Goal: Task Accomplishment & Management: Use online tool/utility

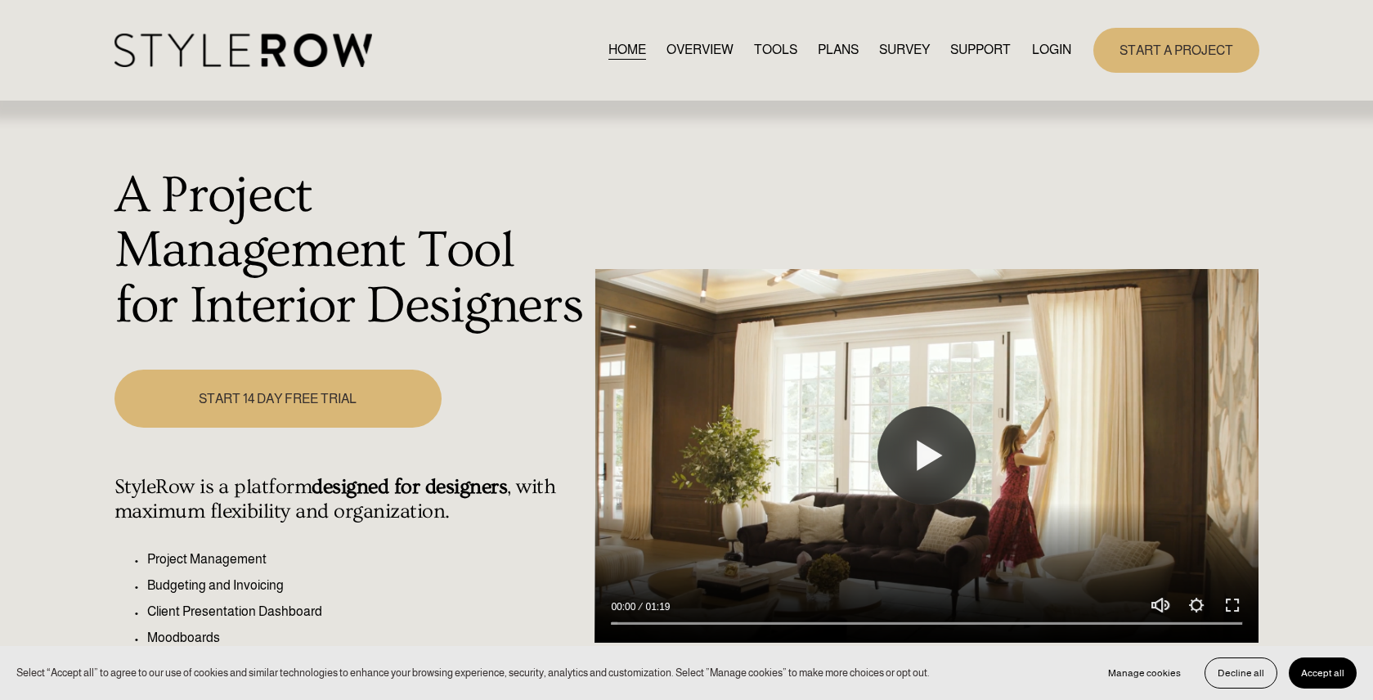
click at [1056, 54] on link "LOGIN" at bounding box center [1051, 50] width 39 height 22
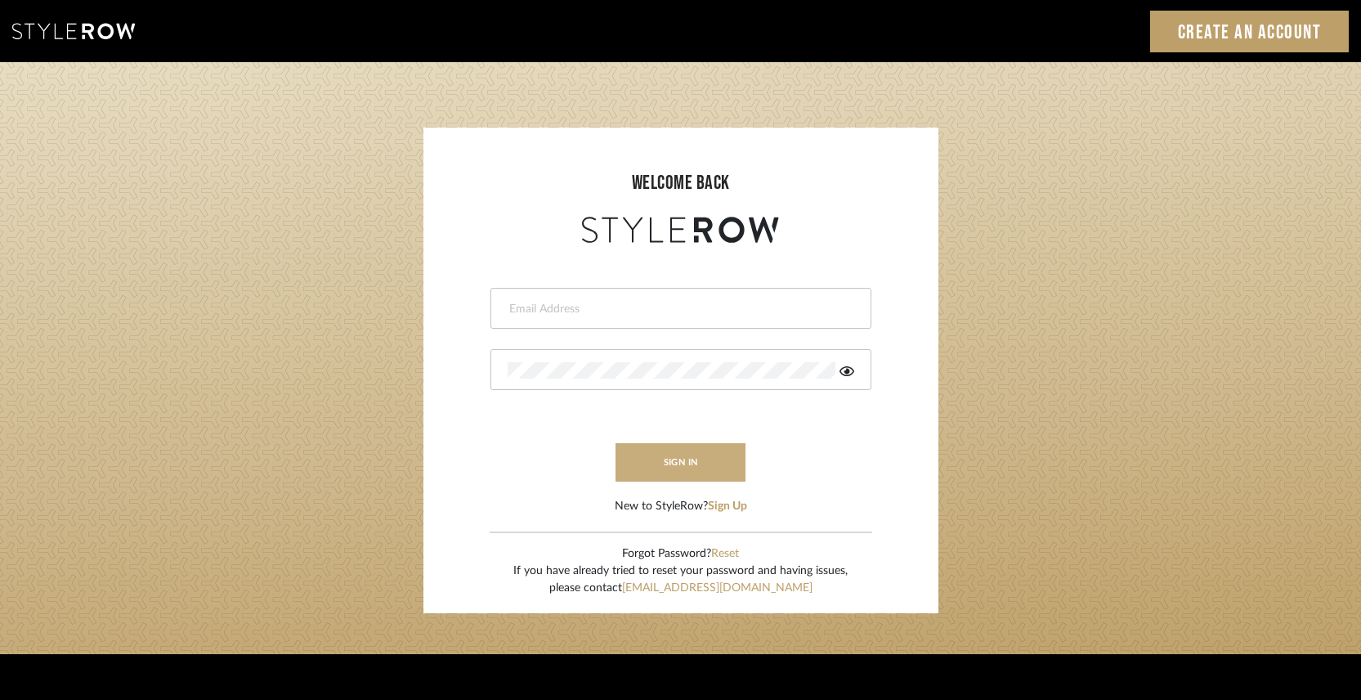
type input "[PERSON_NAME][EMAIL_ADDRESS][DOMAIN_NAME]"
click at [654, 469] on button "sign in" at bounding box center [681, 462] width 131 height 38
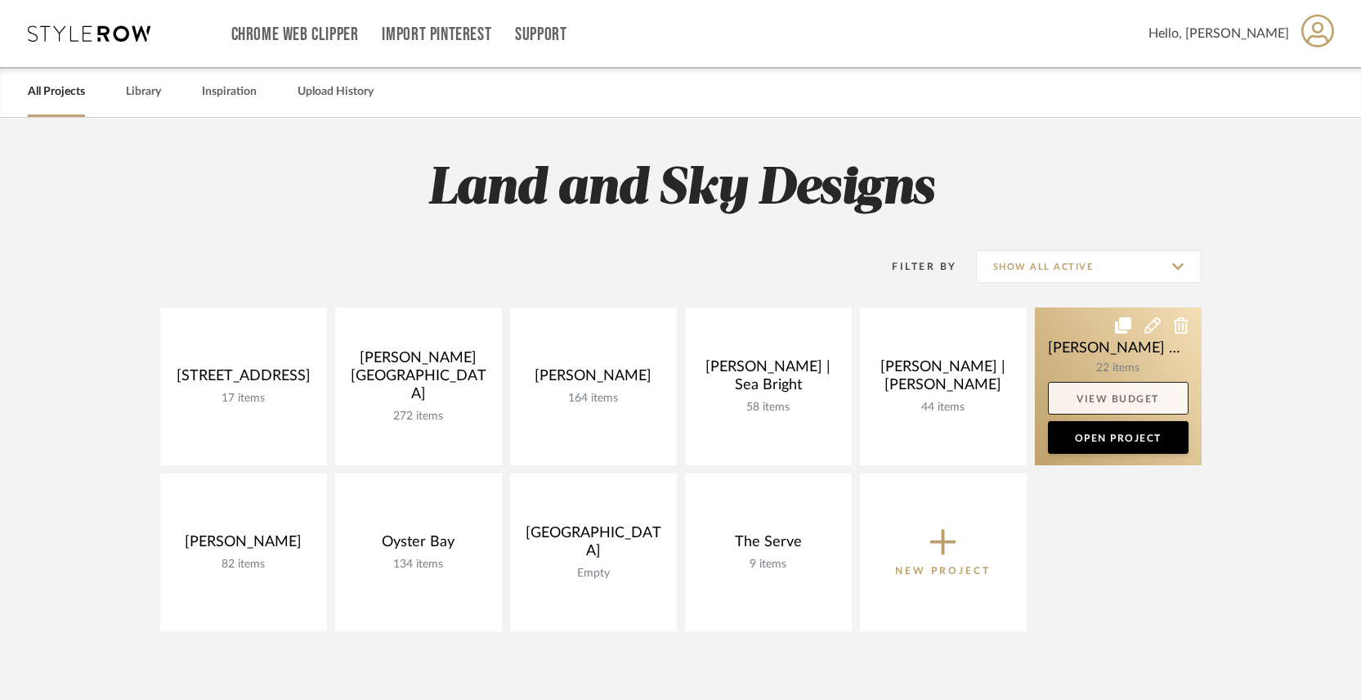
click at [1123, 410] on link "View Budget" at bounding box center [1118, 398] width 141 height 33
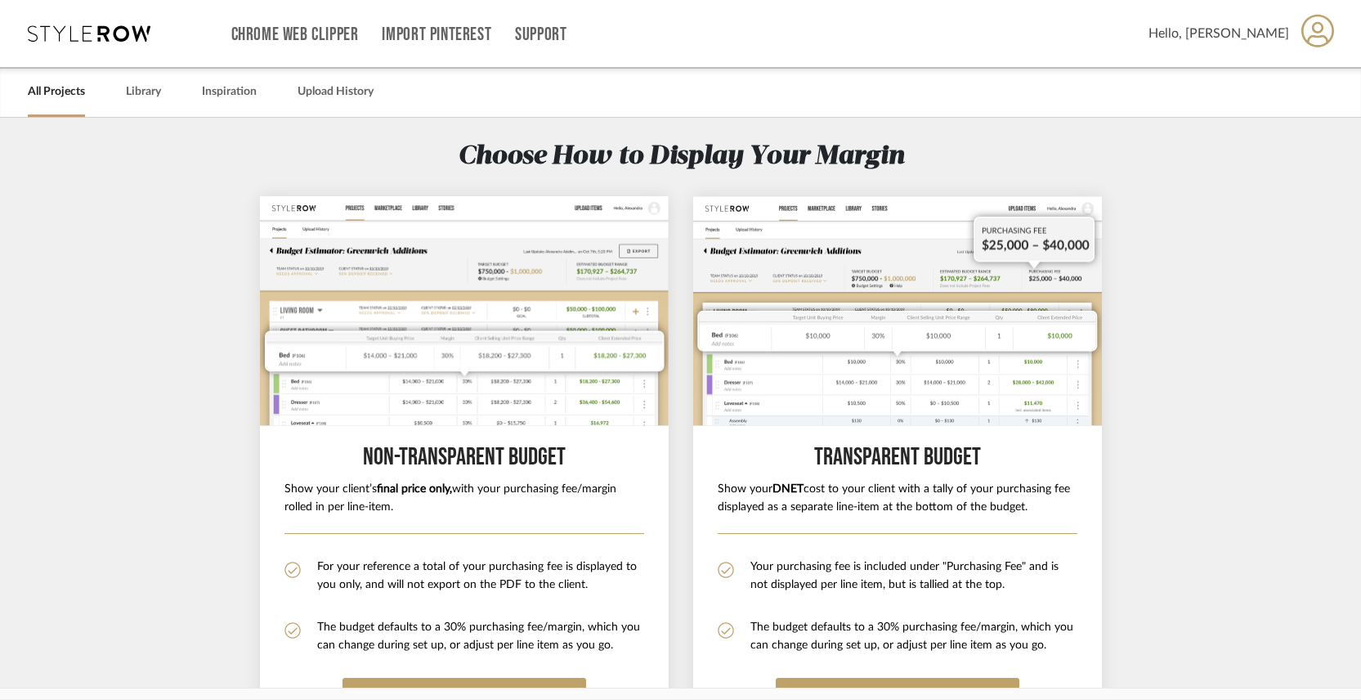
click at [61, 92] on link "All Projects" at bounding box center [56, 92] width 57 height 22
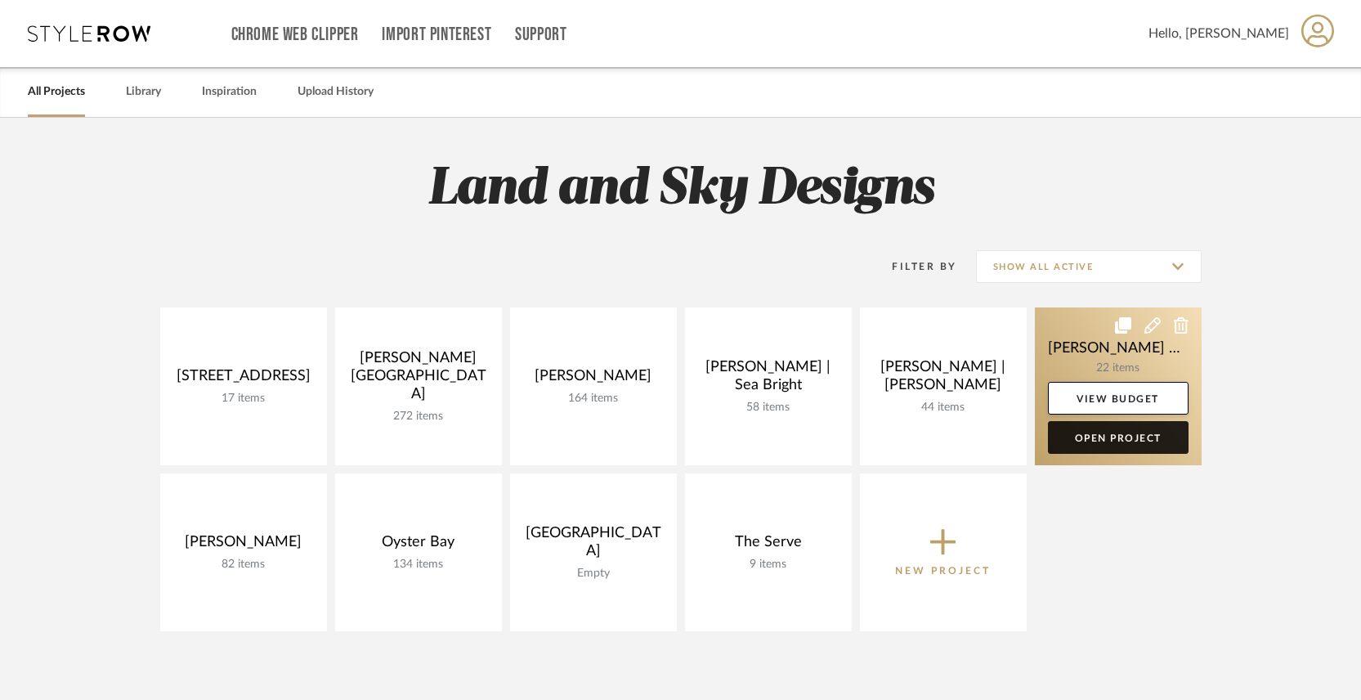
click at [1132, 438] on link "Open Project" at bounding box center [1118, 437] width 141 height 33
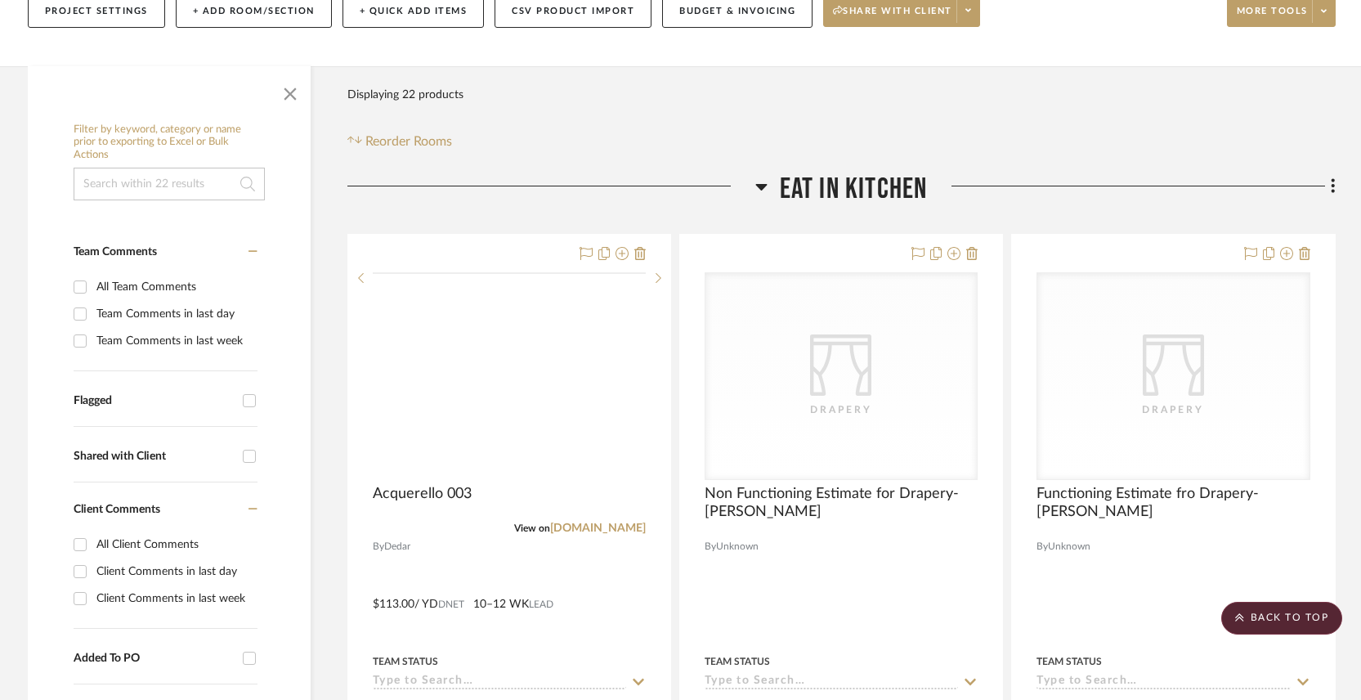
scroll to position [111, 0]
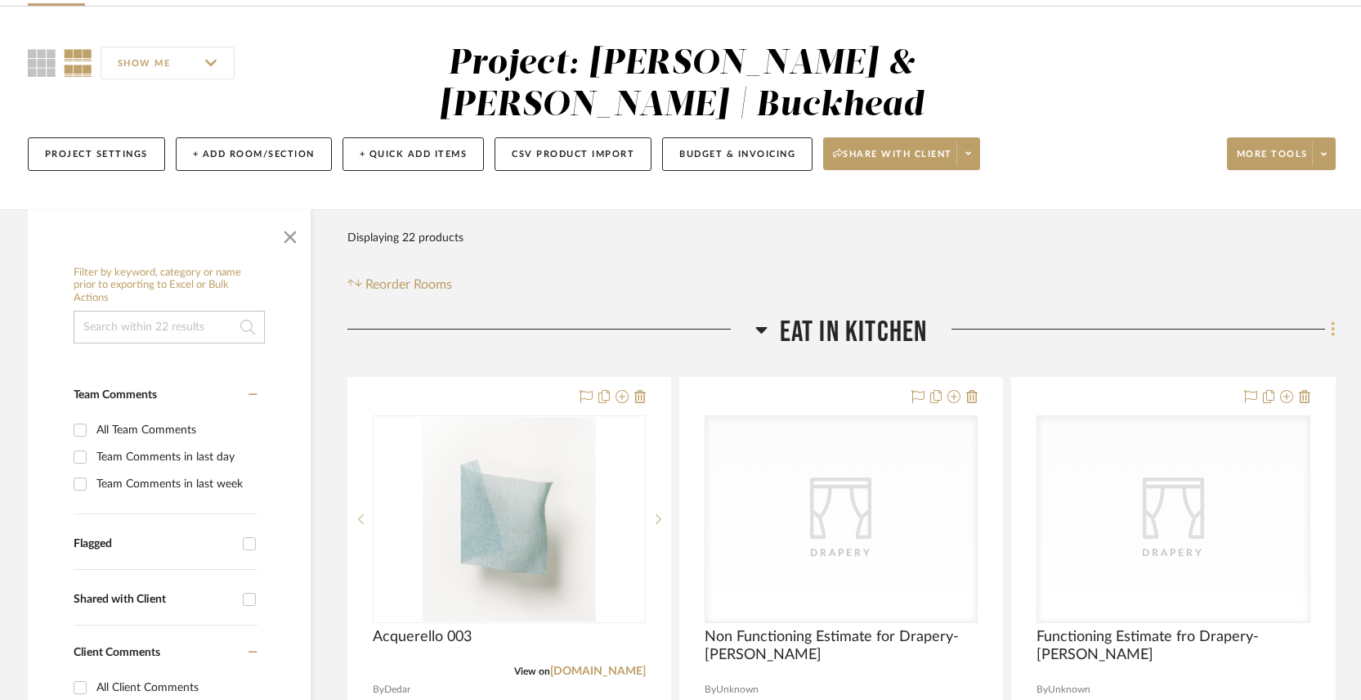
click at [1335, 320] on icon at bounding box center [1333, 329] width 5 height 18
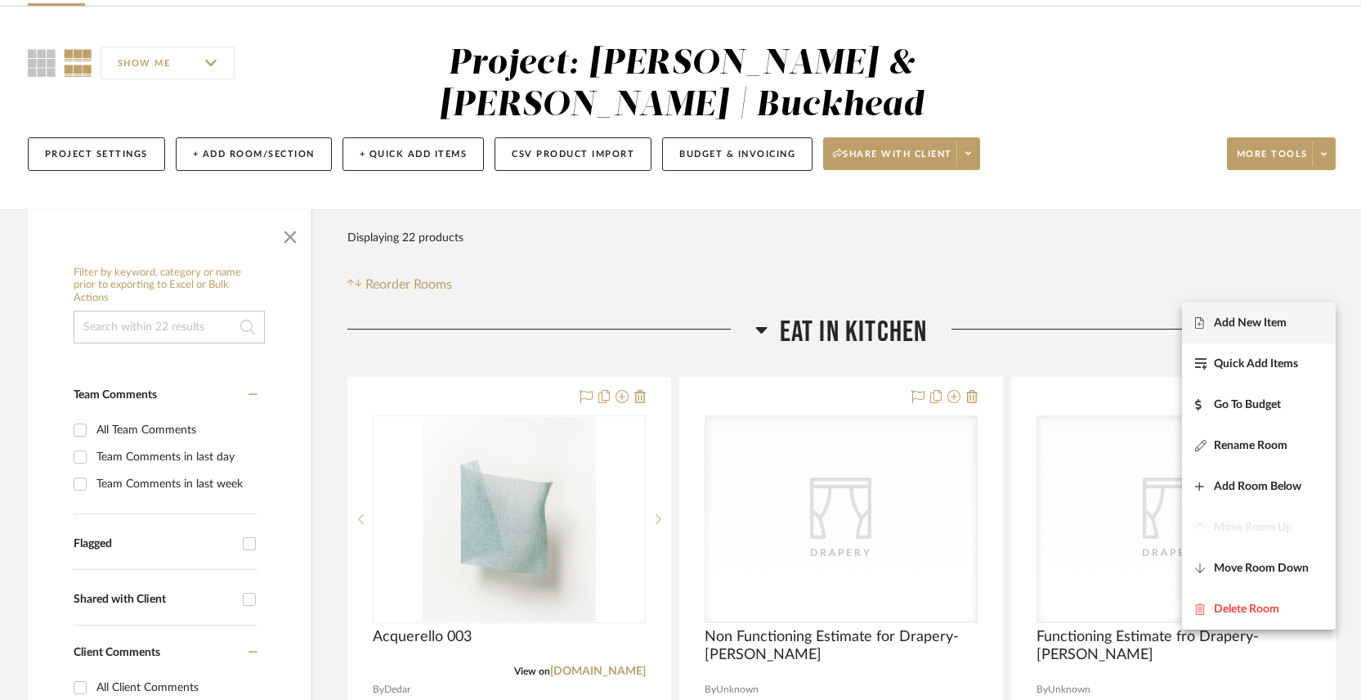
click at [1260, 325] on span "Add New Item" at bounding box center [1250, 323] width 73 height 14
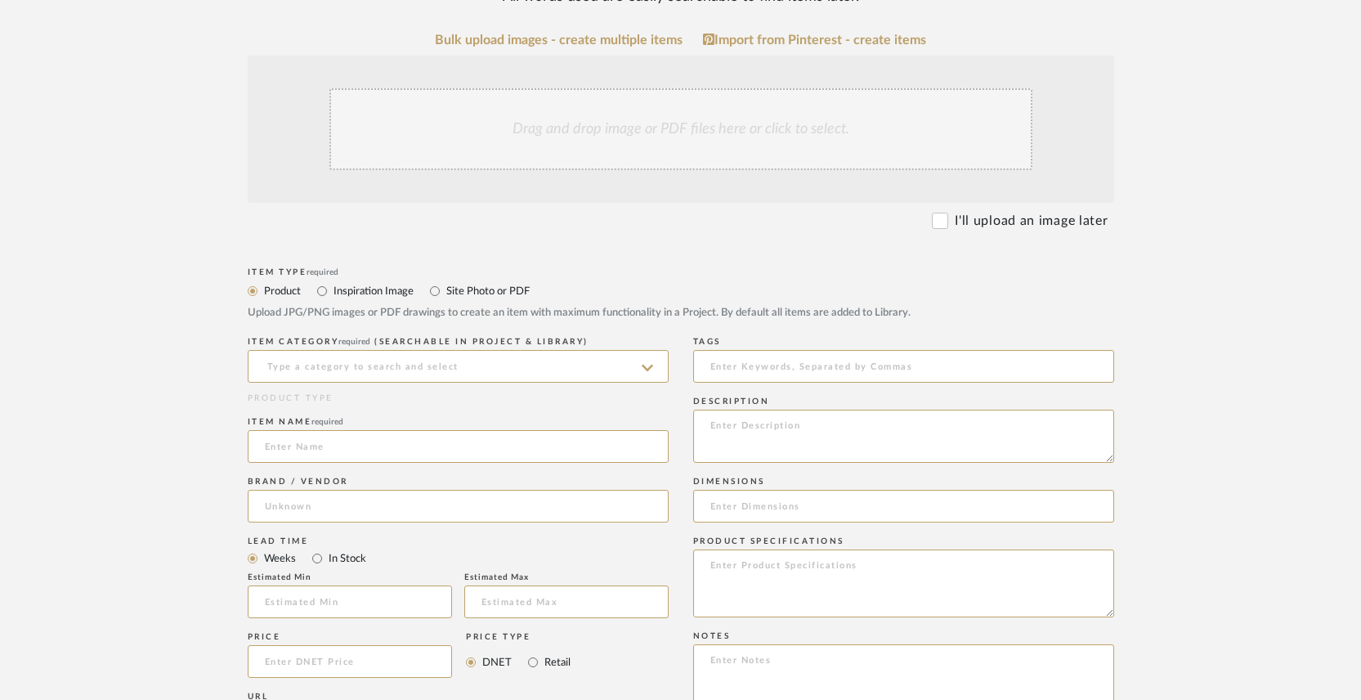
scroll to position [366, 0]
click at [334, 370] on input at bounding box center [458, 365] width 421 height 33
click at [312, 364] on input "Shipping Drapery Samples" at bounding box center [458, 365] width 421 height 33
click at [312, 371] on input "Shipping Drapery Samples" at bounding box center [458, 365] width 421 height 33
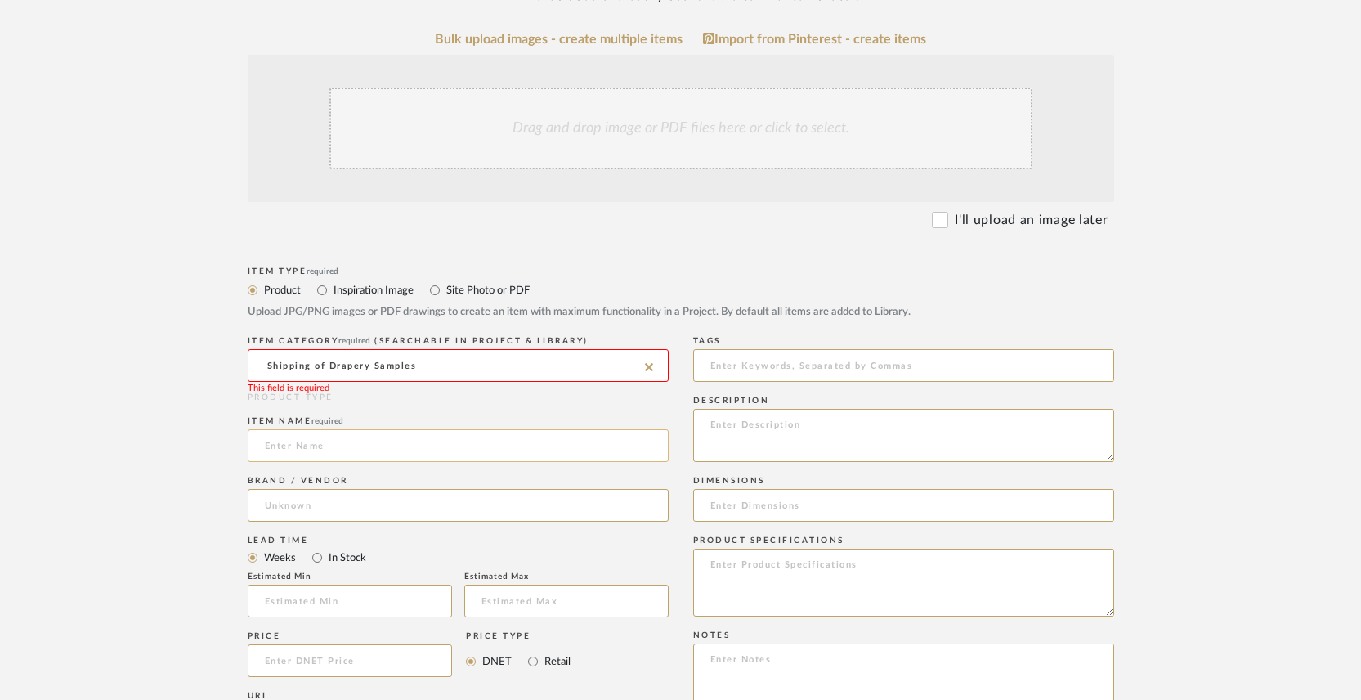
type input "Shipping of Drapery Samples"
click at [294, 452] on input at bounding box center [458, 445] width 421 height 33
click at [334, 371] on input at bounding box center [458, 365] width 421 height 33
type input "s"
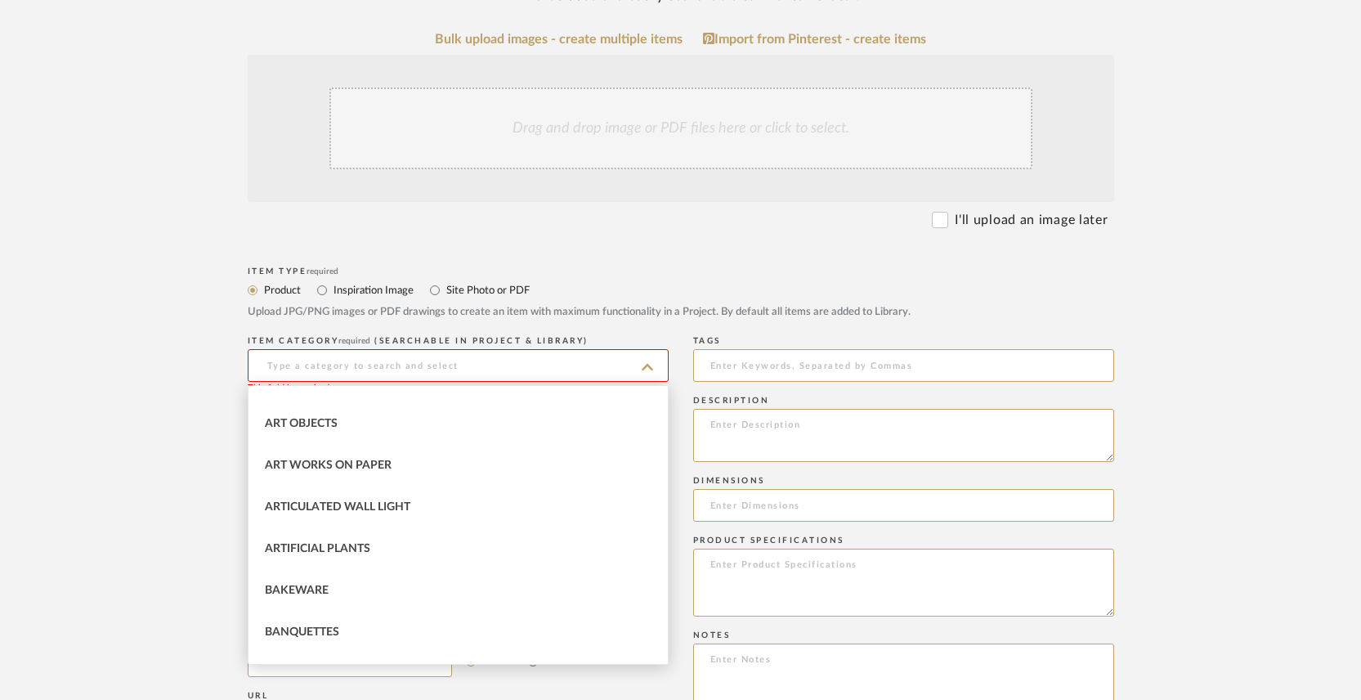
scroll to position [0, 0]
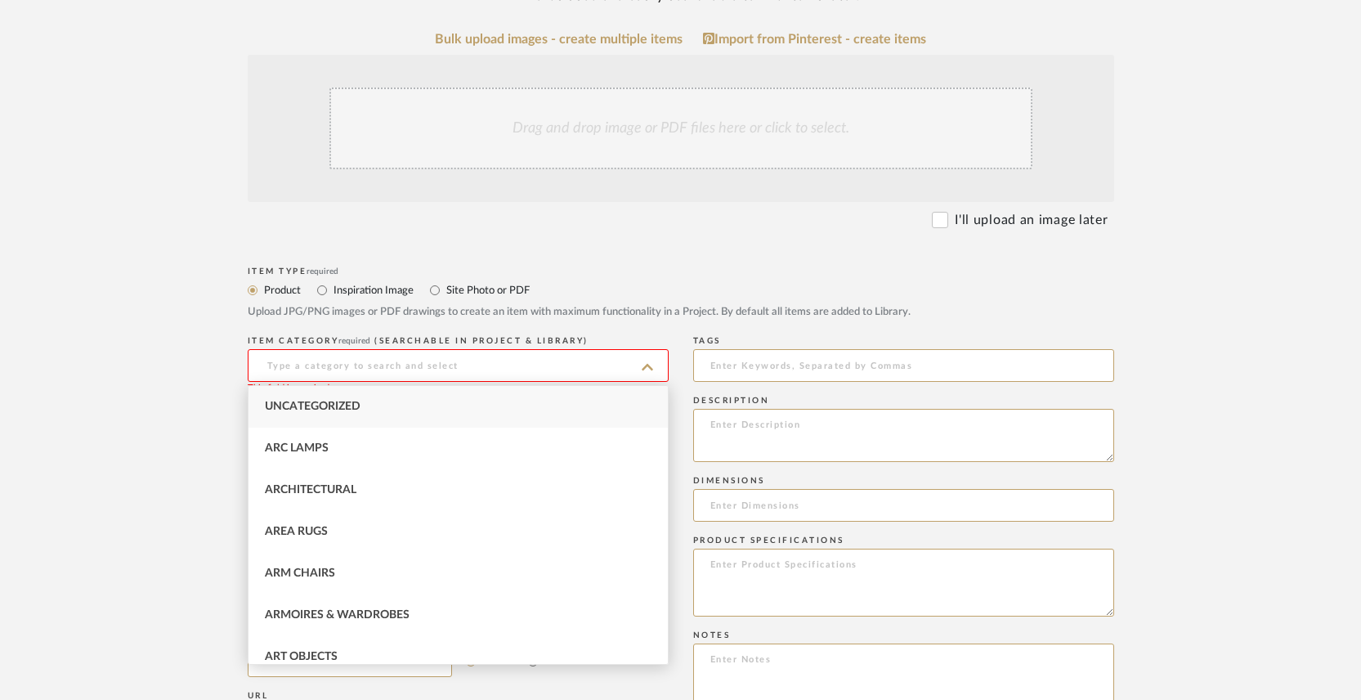
click at [303, 409] on span "Uncategorized" at bounding box center [313, 406] width 96 height 11
type input "Uncategorized"
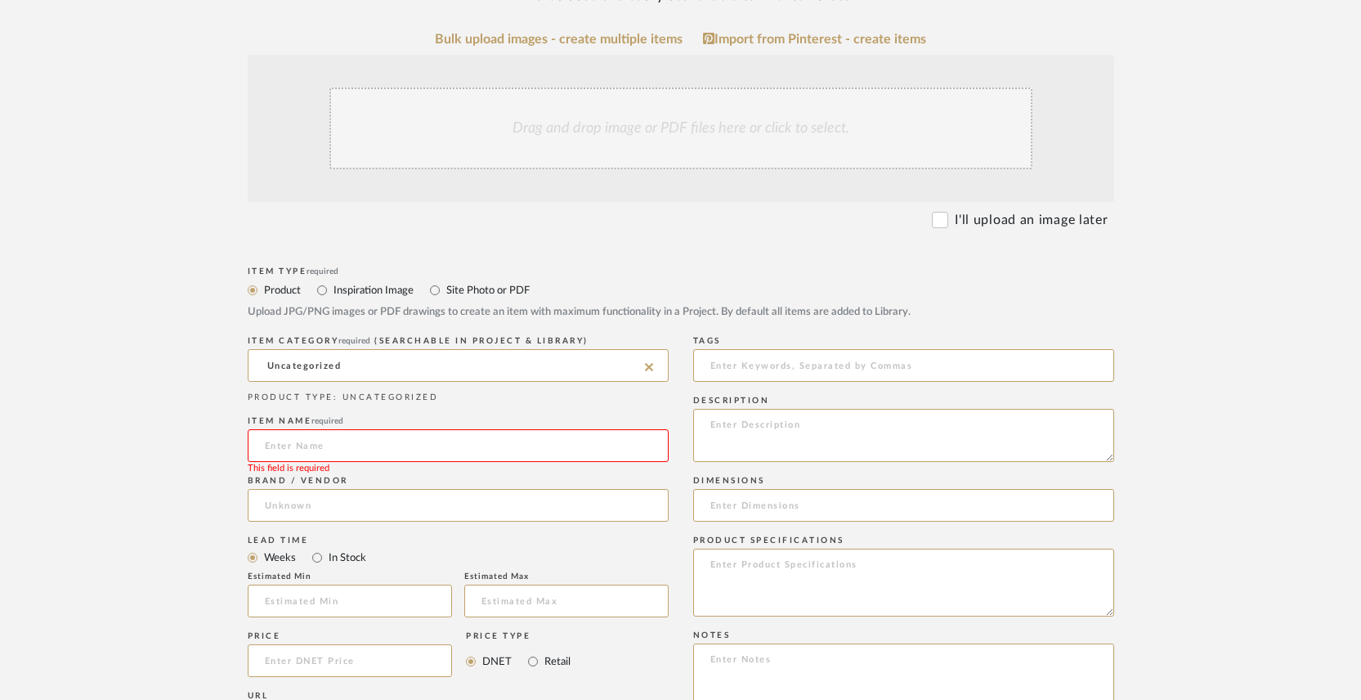
click at [294, 454] on input at bounding box center [458, 445] width 421 height 33
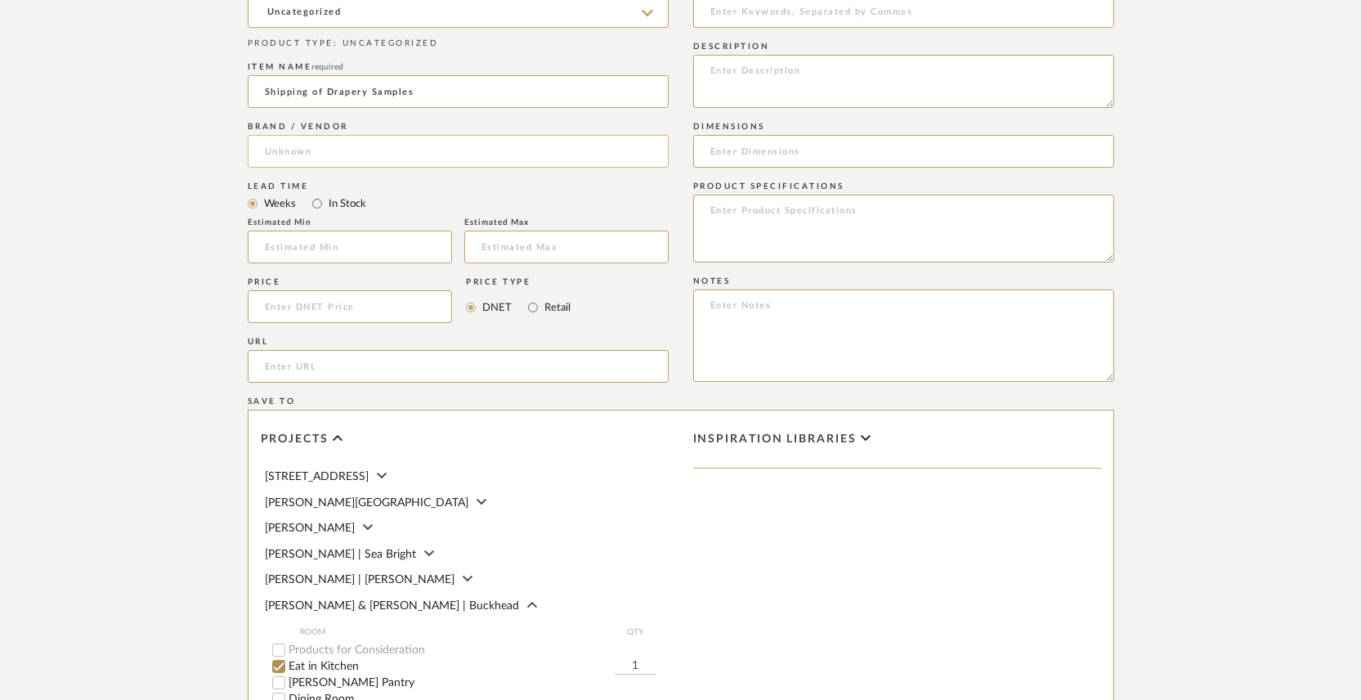
scroll to position [746, 0]
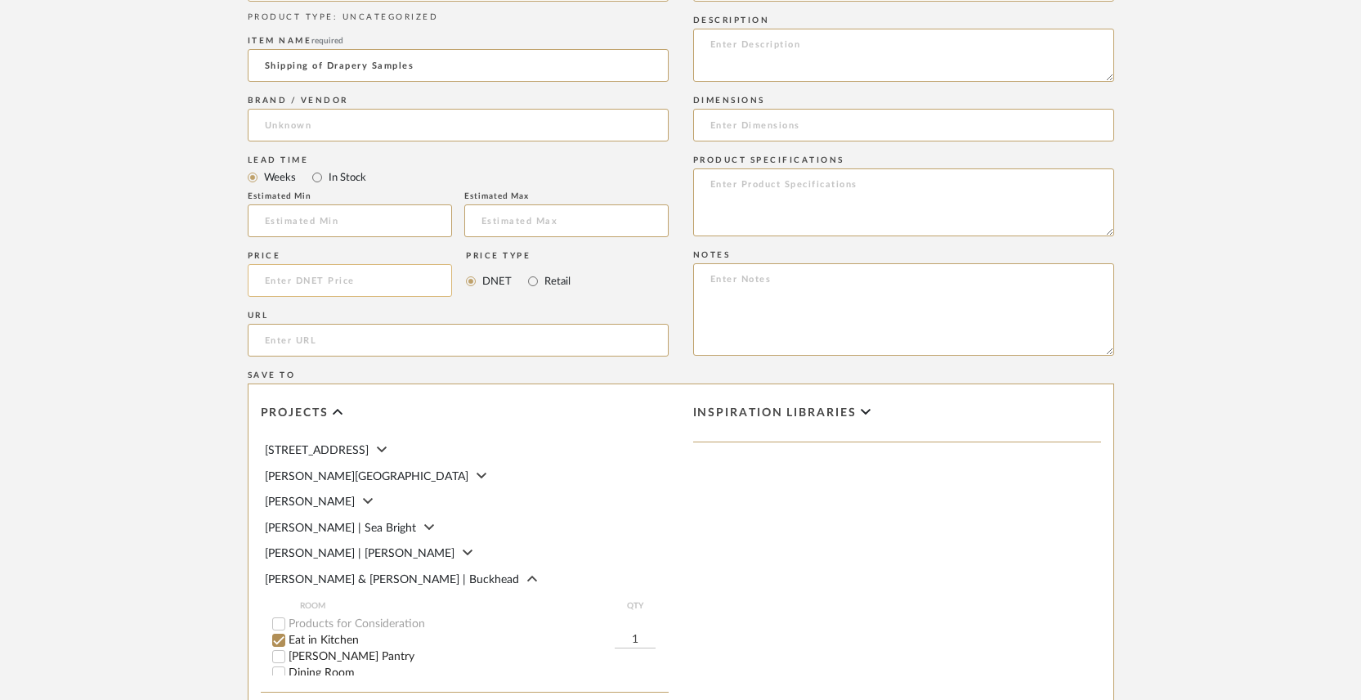
type input "Shipping of Drapery Samples"
click at [303, 280] on input at bounding box center [350, 280] width 205 height 33
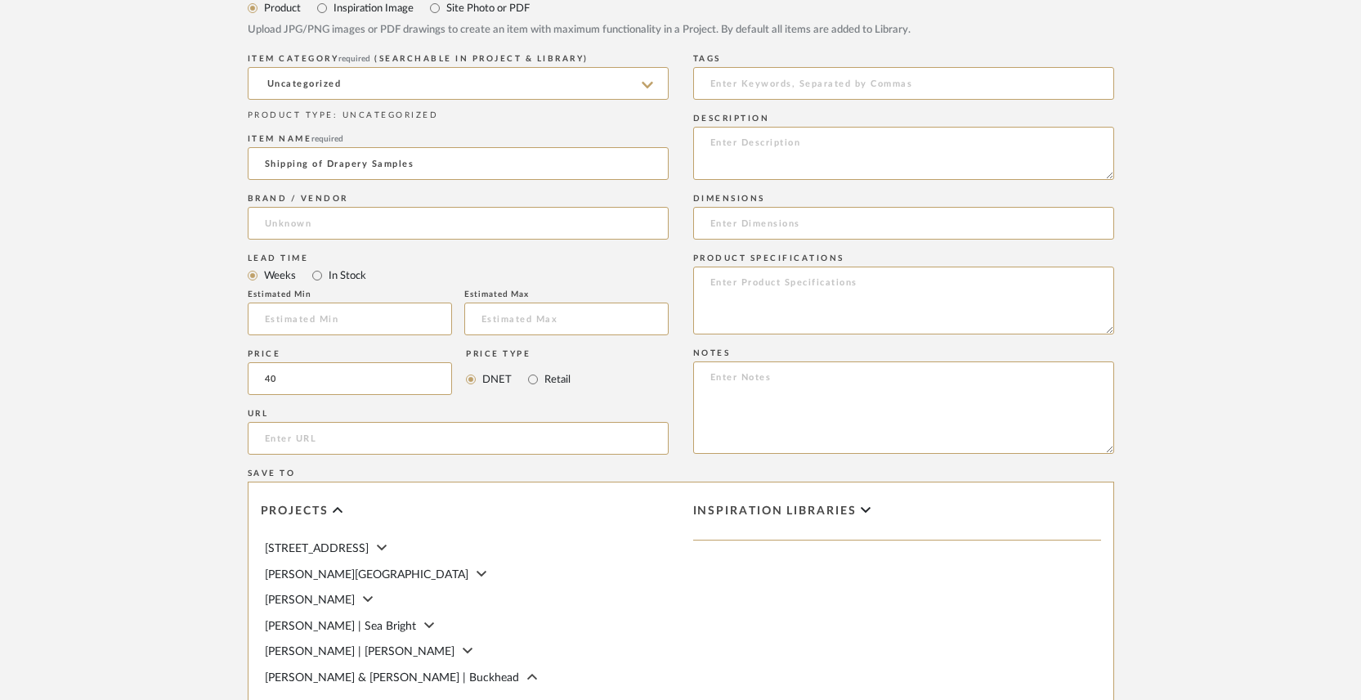
scroll to position [642, 0]
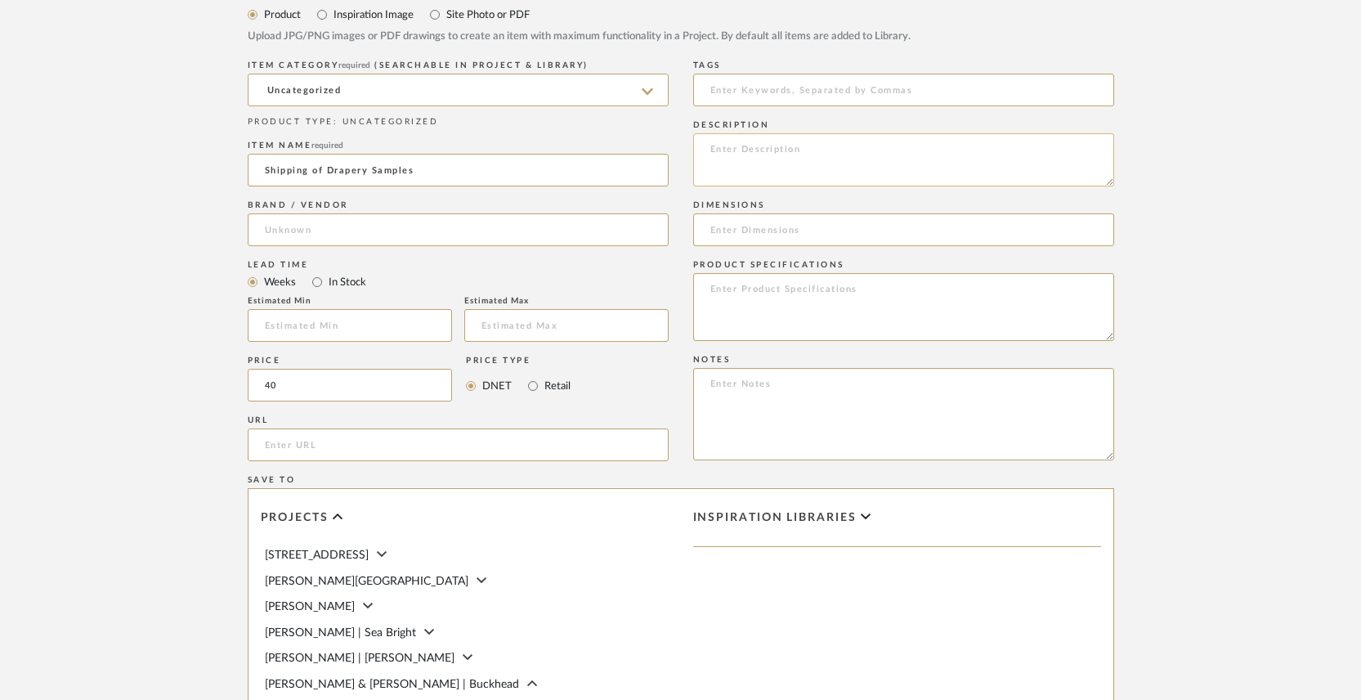
type input "$40.00"
click at [753, 150] on textarea at bounding box center [903, 159] width 421 height 53
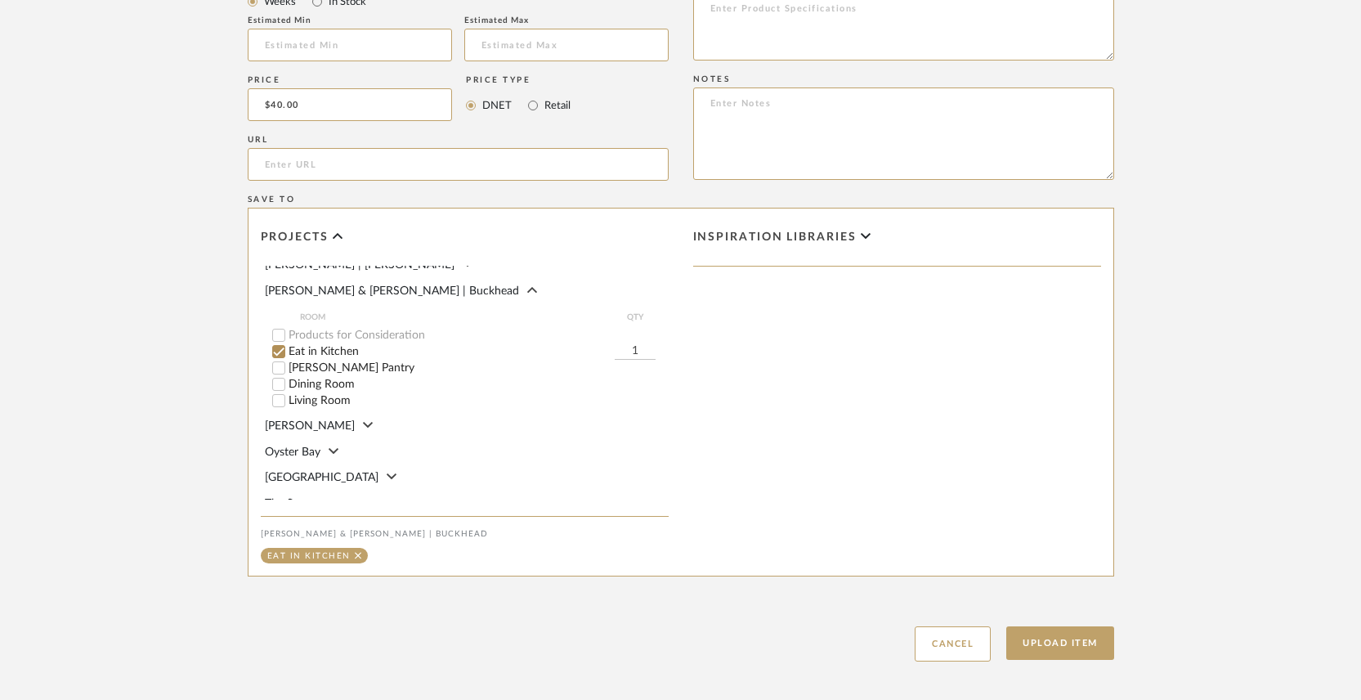
scroll to position [928, 0]
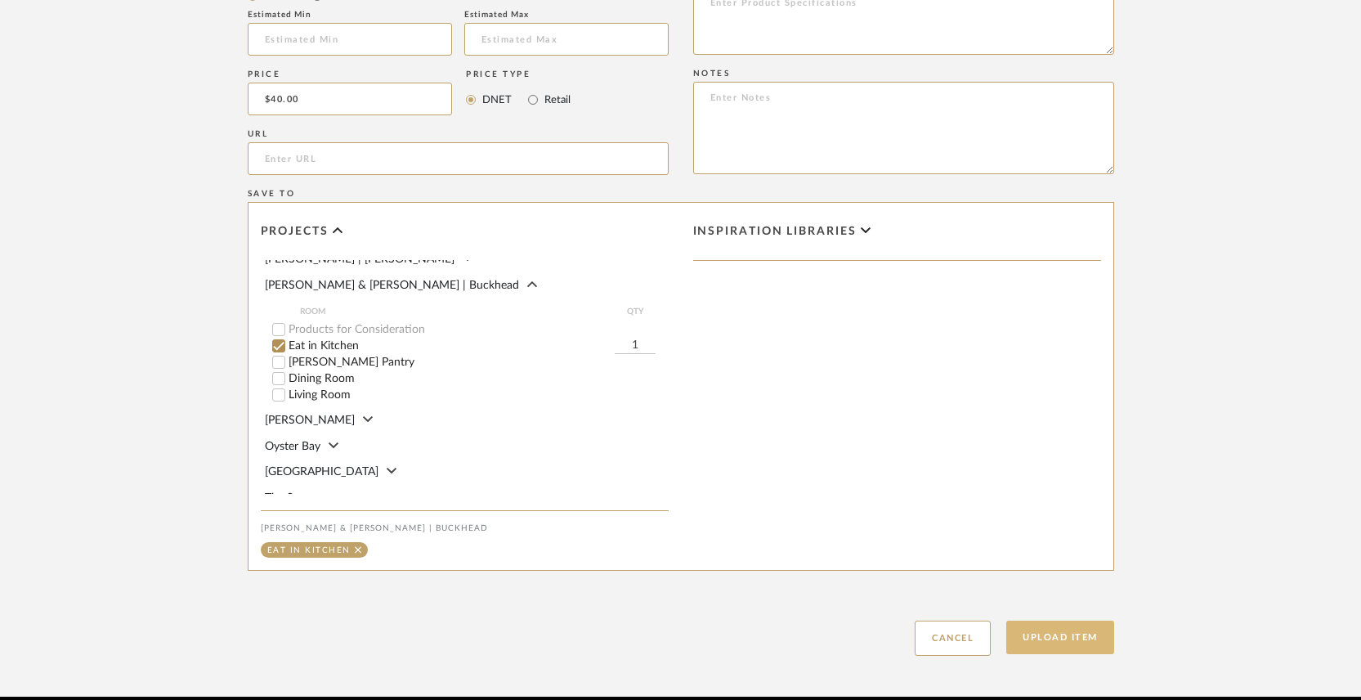
type textarea "Shipping of drapery option samples"
click at [1061, 647] on button "Upload Item" at bounding box center [1061, 638] width 108 height 34
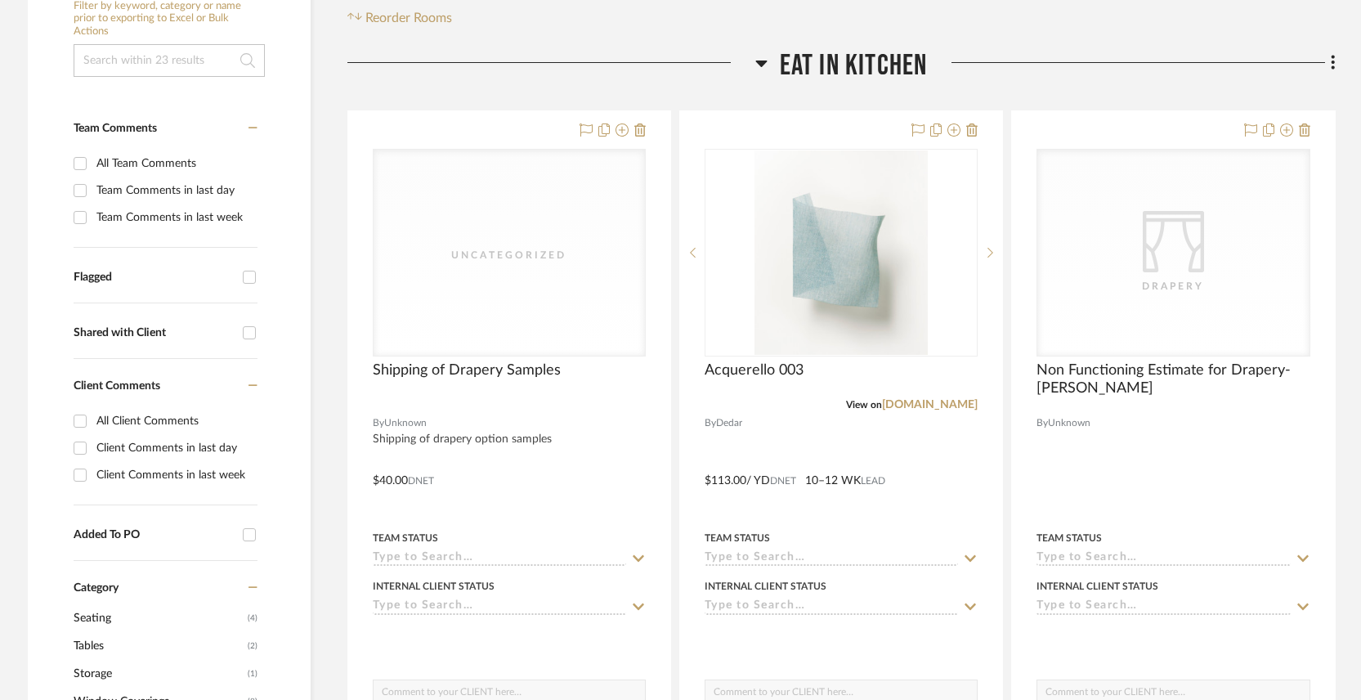
scroll to position [383, 0]
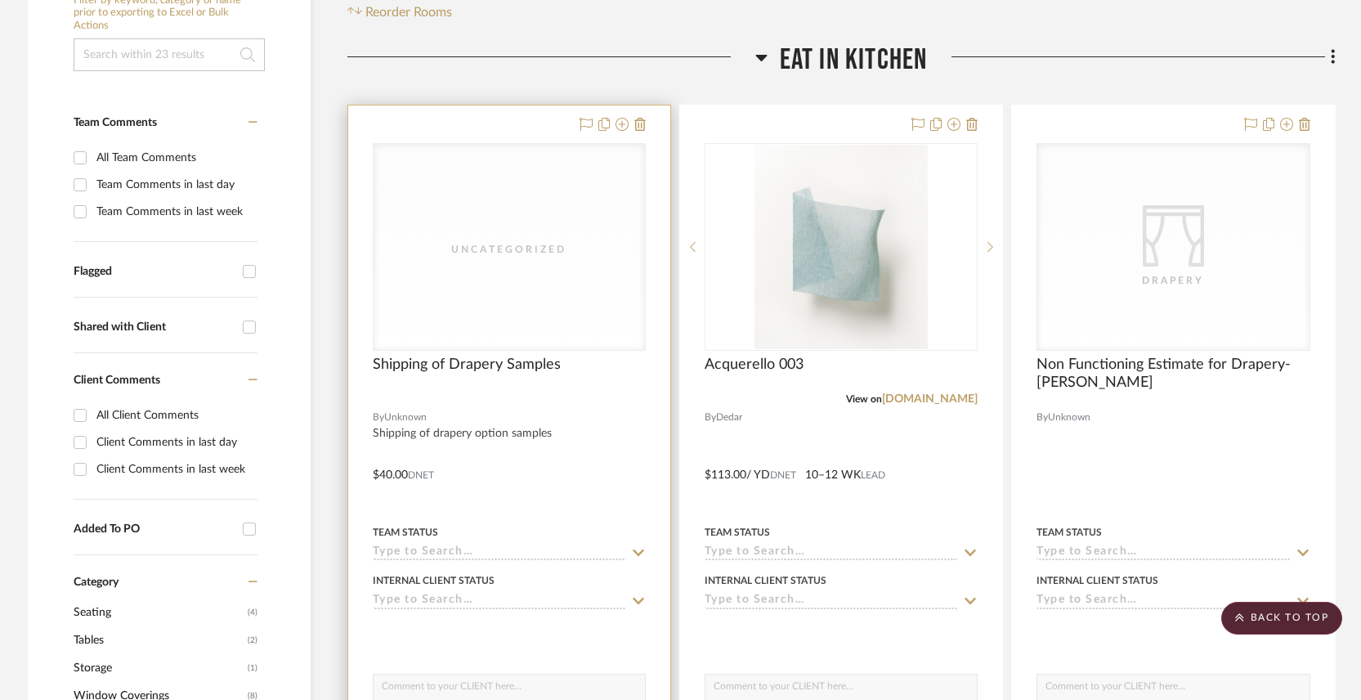
click at [581, 378] on div at bounding box center [509, 462] width 322 height 715
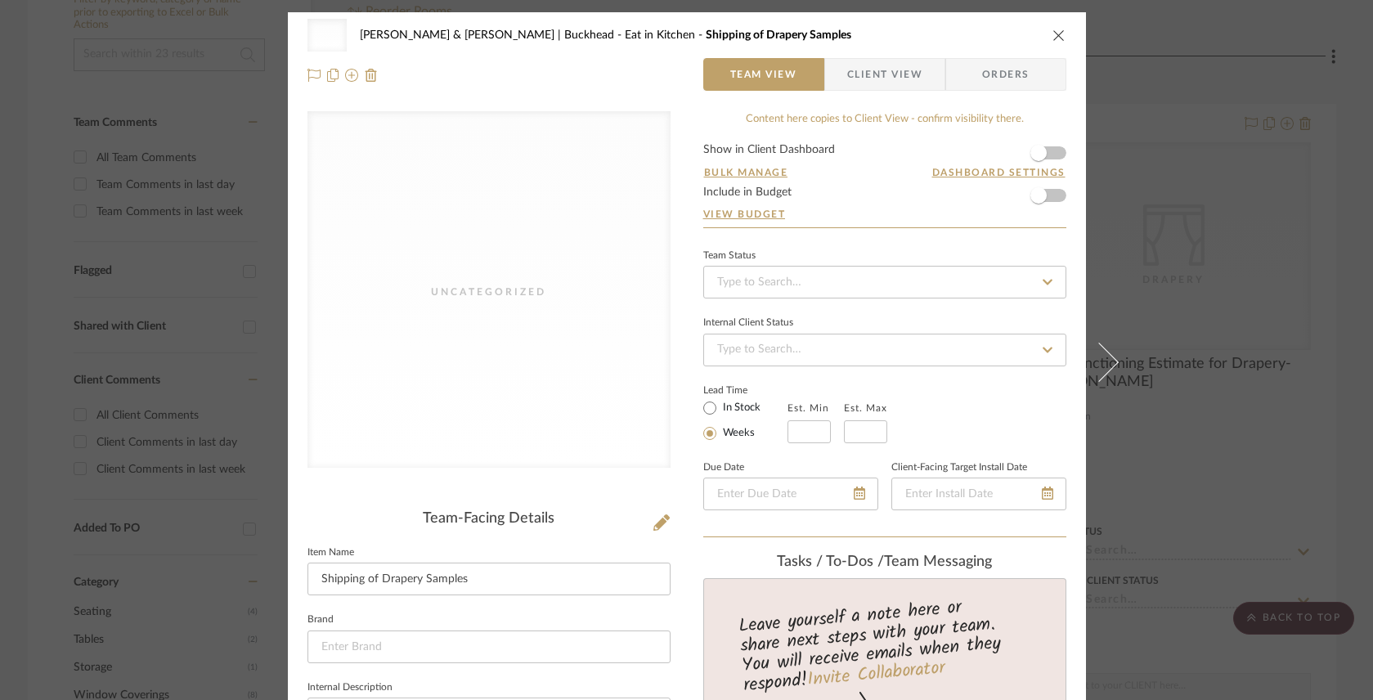
click at [1322, 274] on div "Uncategorized Laura & Cannon | Buckhead Eat in Kitchen Shipping of Drapery Samp…" at bounding box center [686, 350] width 1373 height 700
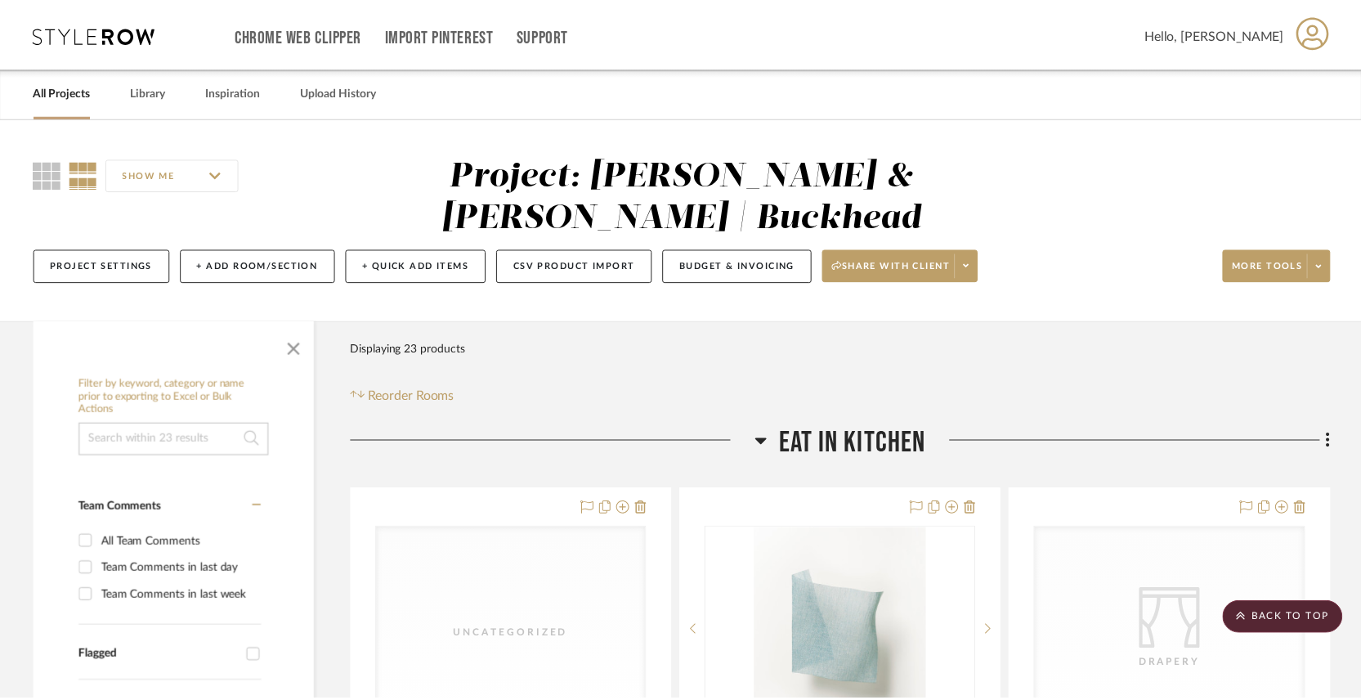
scroll to position [383, 0]
